Goal: Navigation & Orientation: Find specific page/section

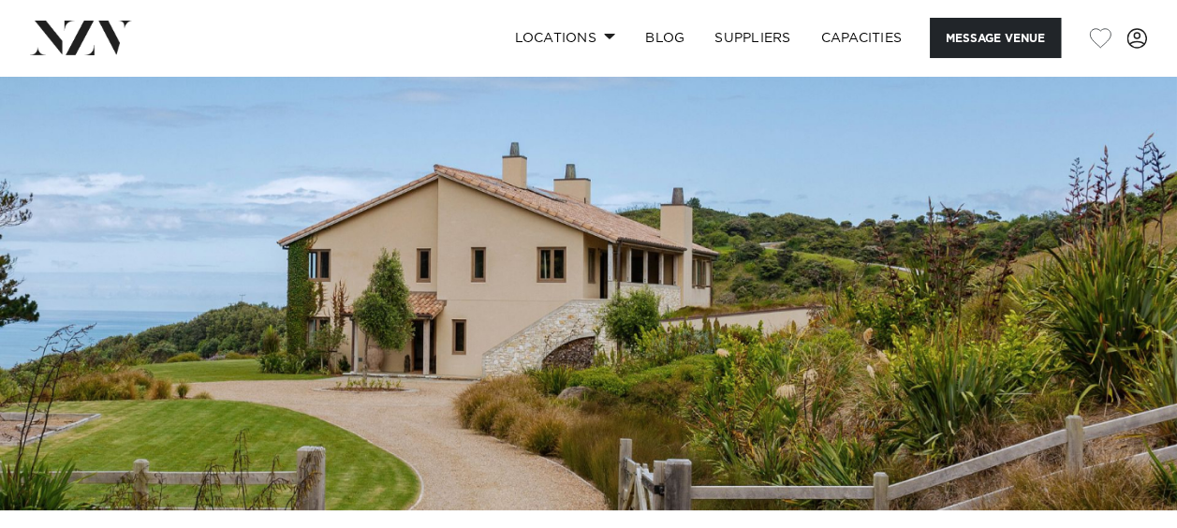
scroll to position [118, 0]
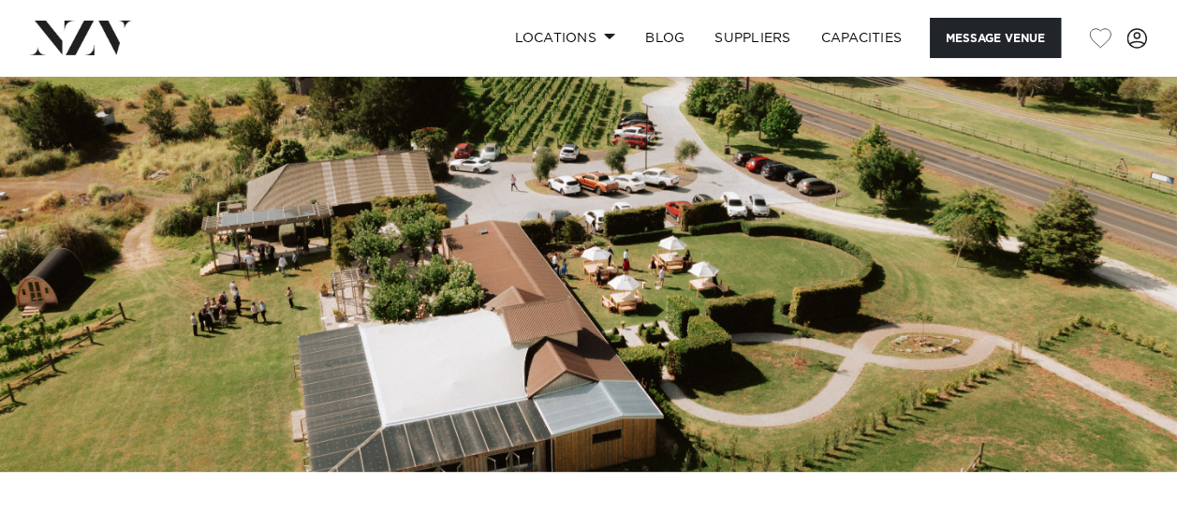
scroll to position [154, 0]
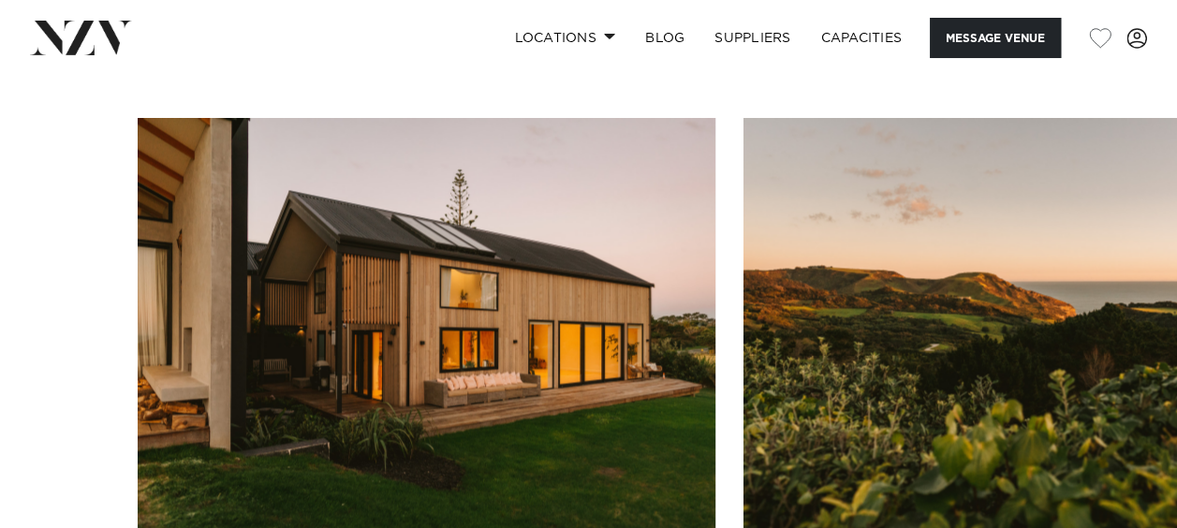
scroll to position [1596, 0]
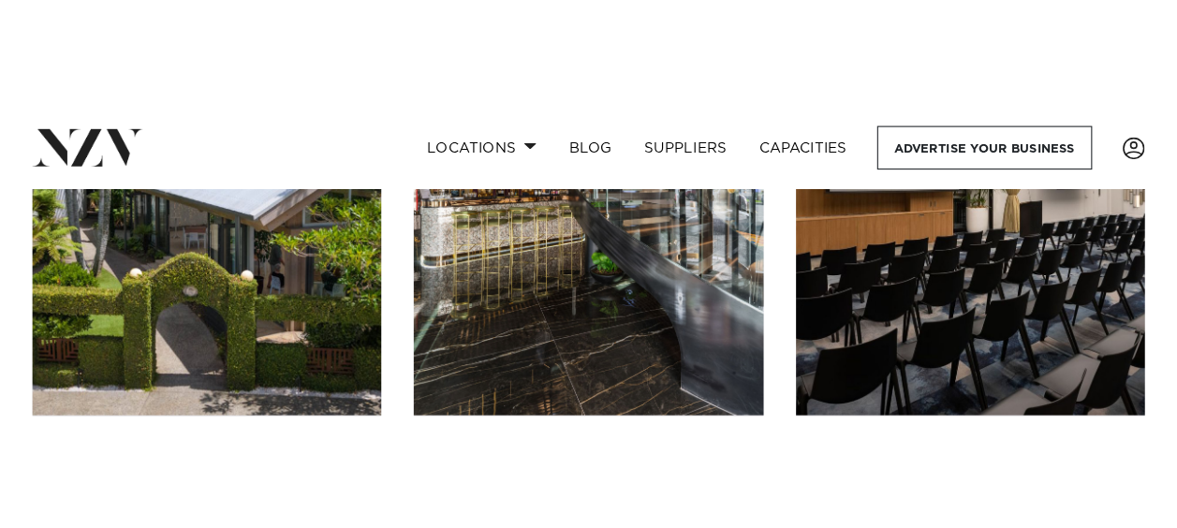
scroll to position [3200, 0]
